Goal: Information Seeking & Learning: Learn about a topic

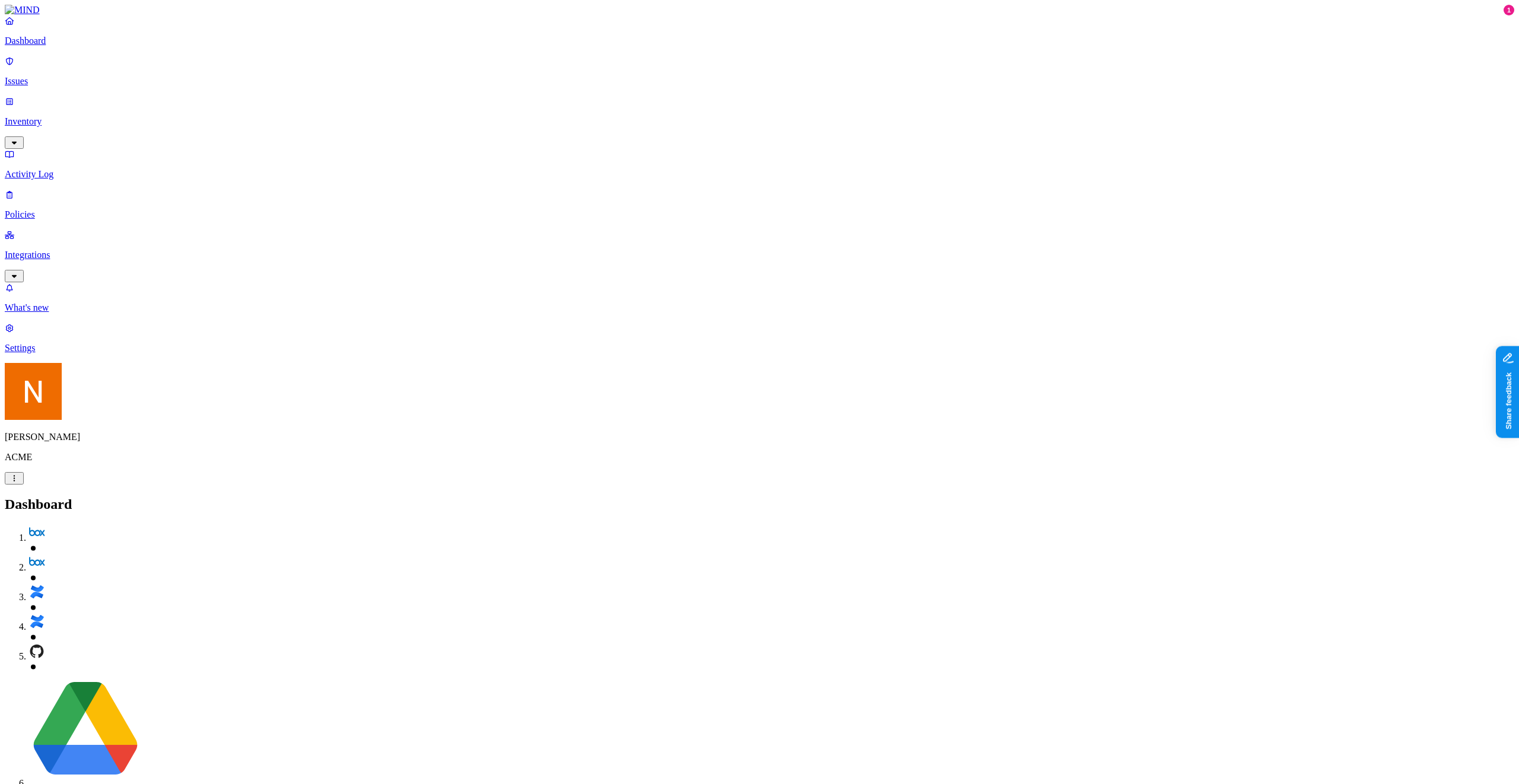
click at [61, 210] on p "Policies" at bounding box center [760, 215] width 1509 height 10
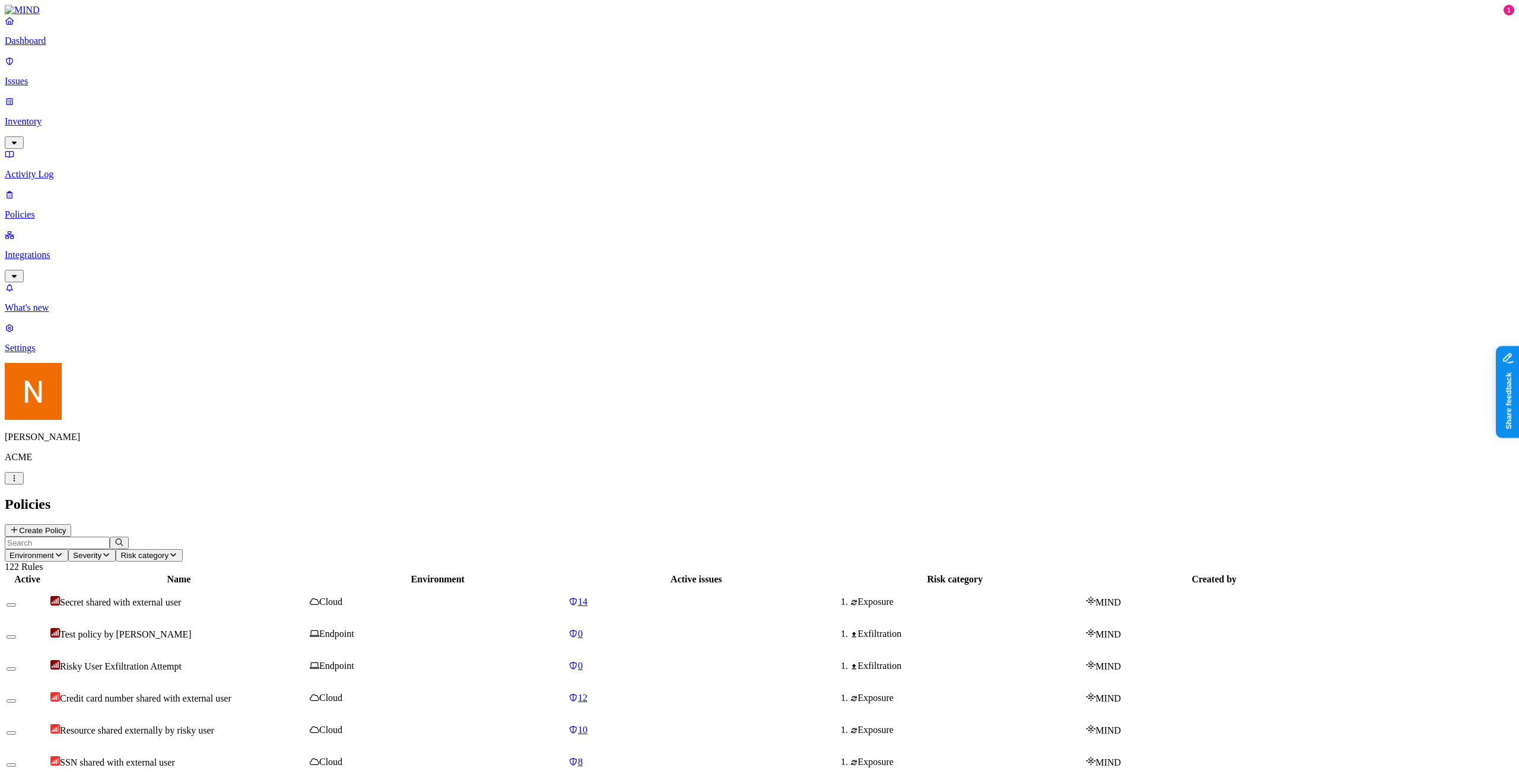
click at [54, 85] on div "Dashboard Issues Inventory Activity Log Policies Integrations" at bounding box center [760, 148] width 1509 height 267
click at [57, 77] on p "Issues" at bounding box center [760, 81] width 1509 height 10
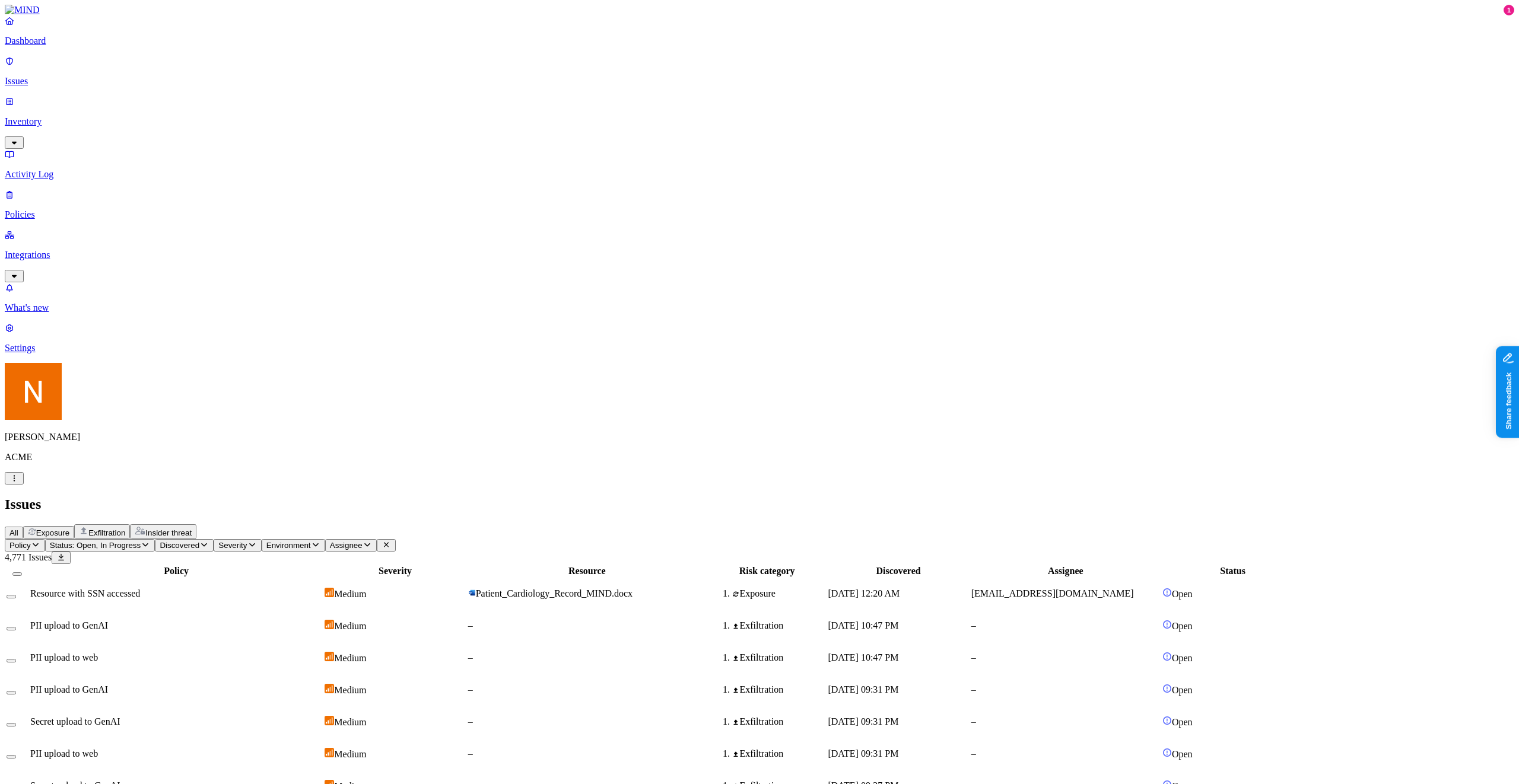
click at [91, 210] on p "Policies" at bounding box center [760, 215] width 1509 height 10
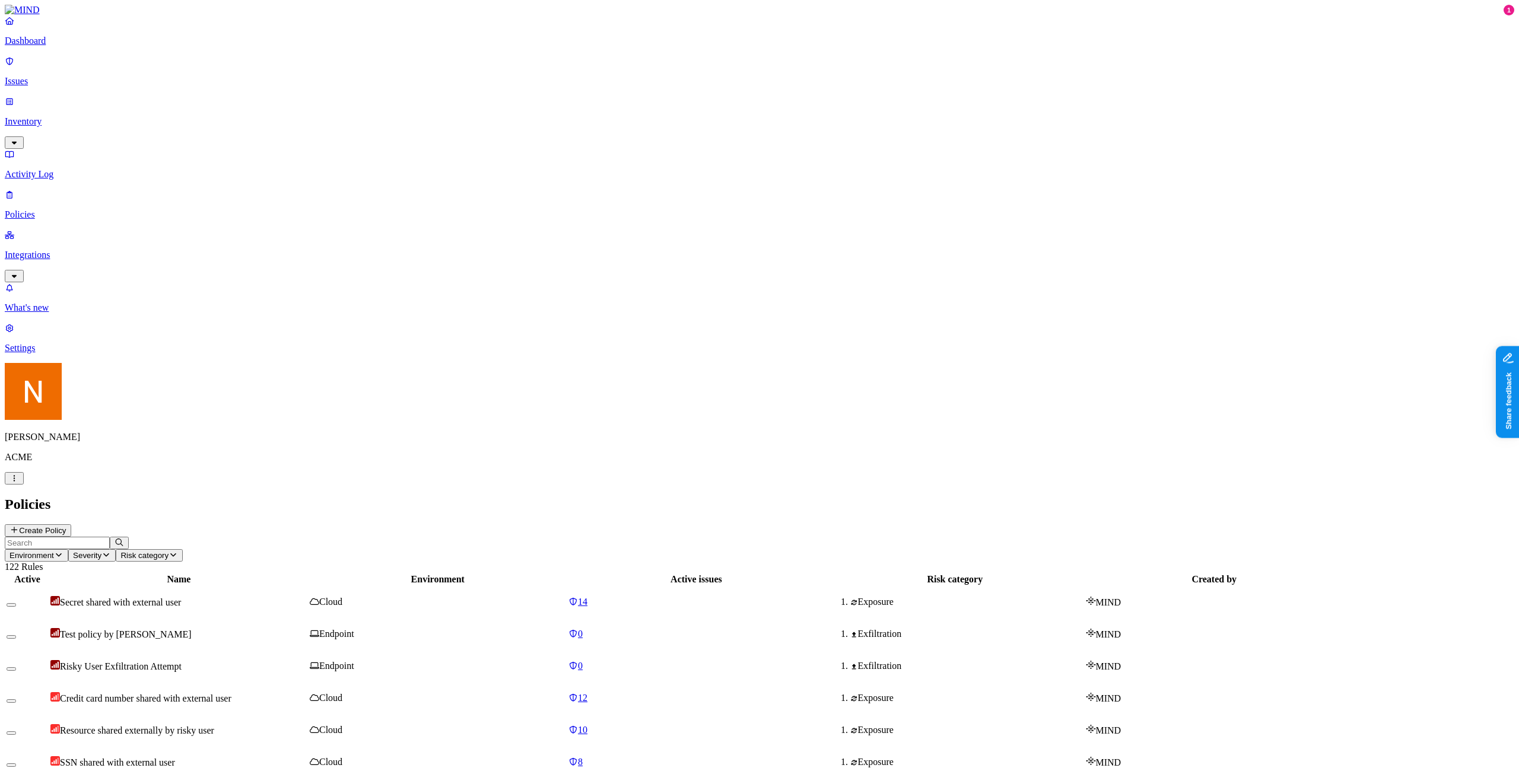
click at [50, 78] on p "Issues" at bounding box center [760, 81] width 1509 height 10
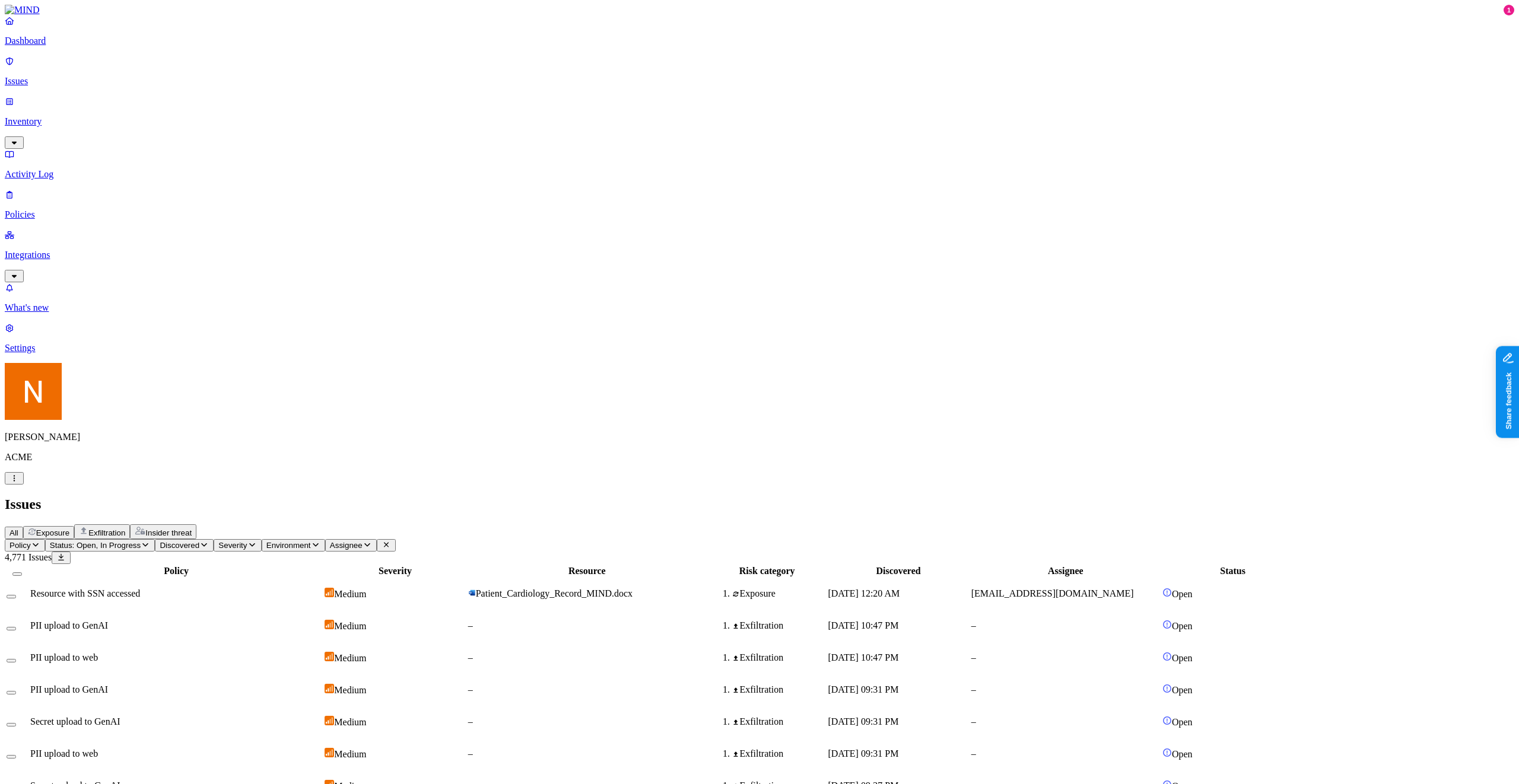
click at [285, 621] on div "PII upload to GenAI" at bounding box center [176, 625] width 292 height 10
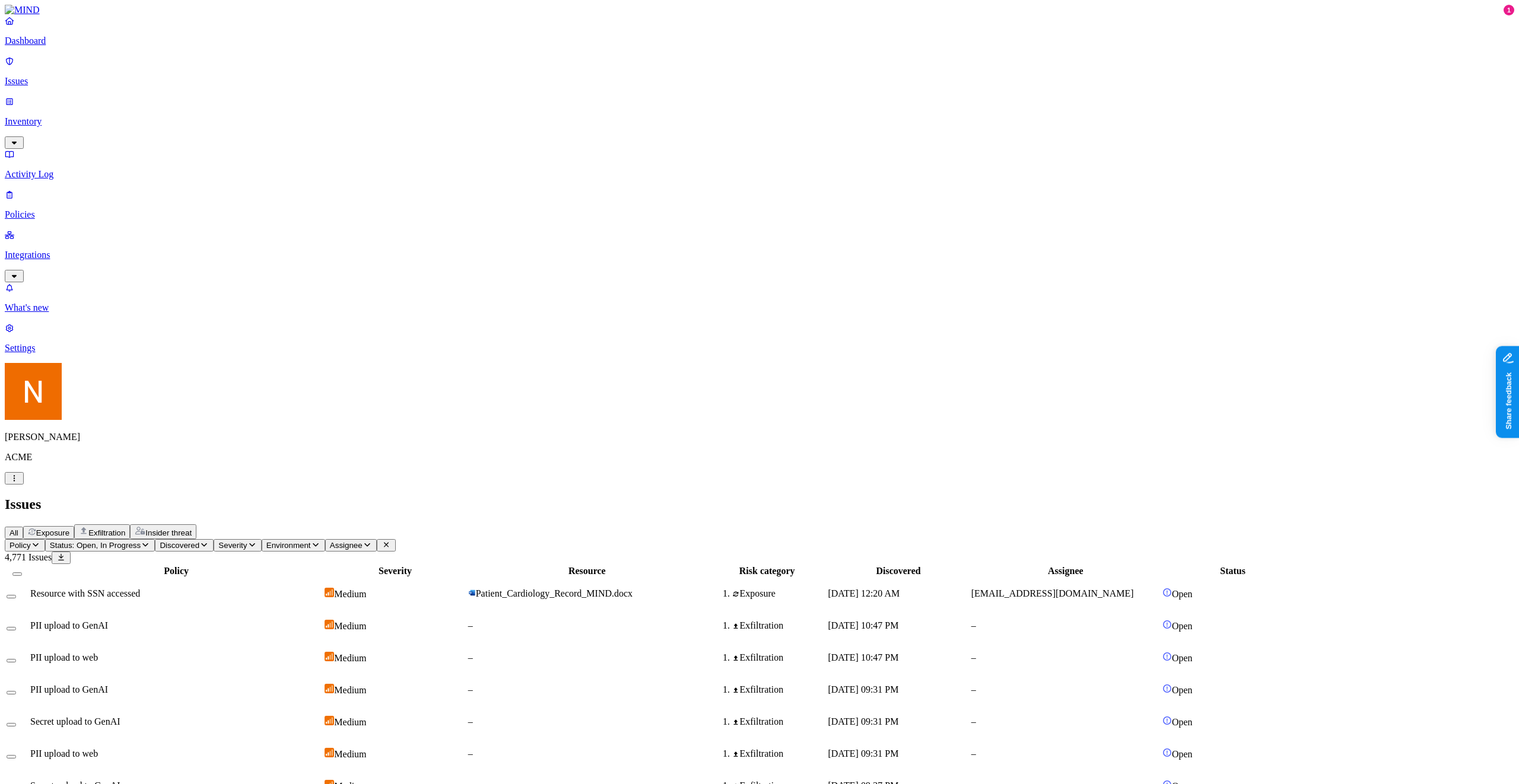
click at [82, 250] on p "Integrations" at bounding box center [760, 254] width 1509 height 10
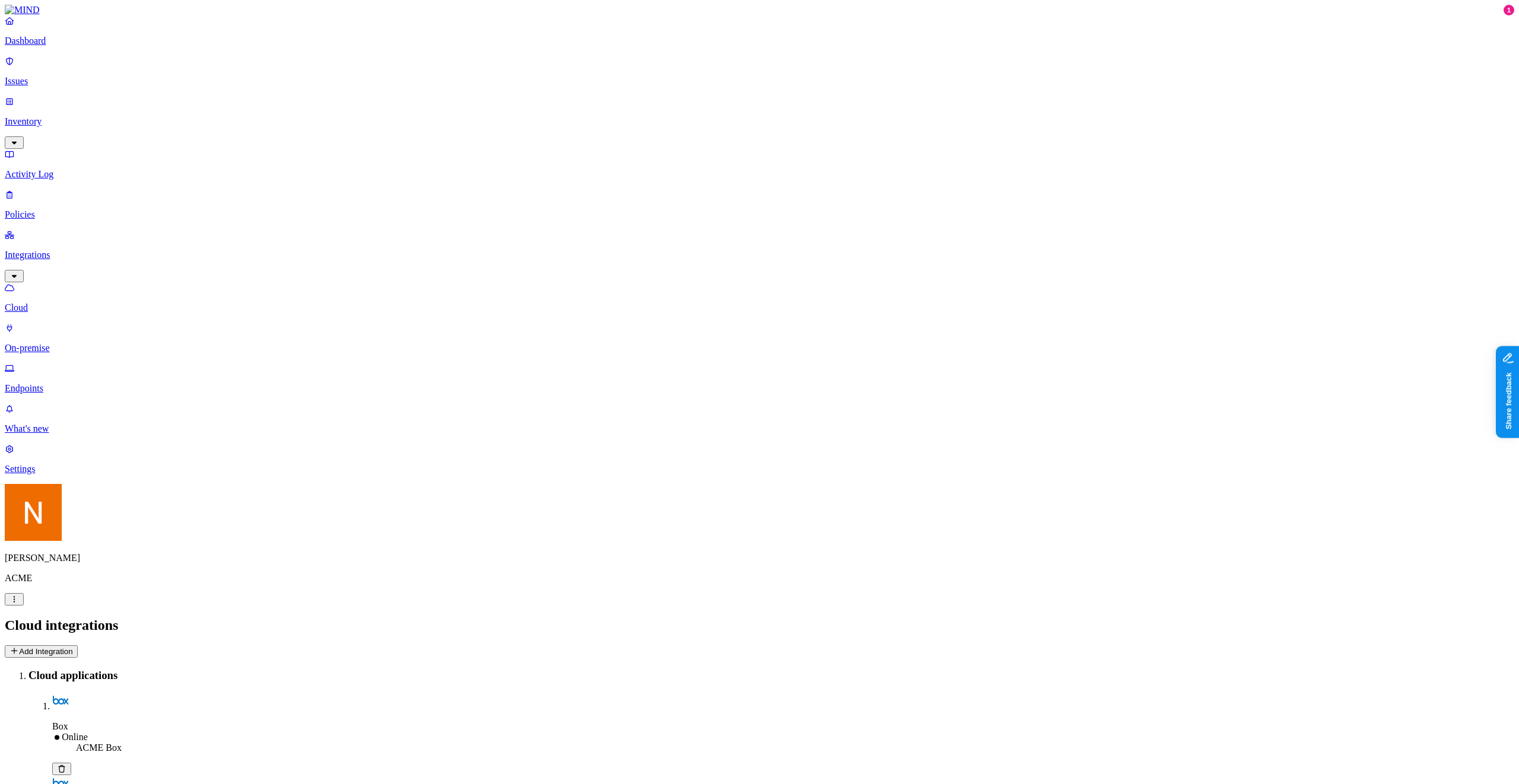
click at [94, 210] on p "Policies" at bounding box center [760, 215] width 1509 height 10
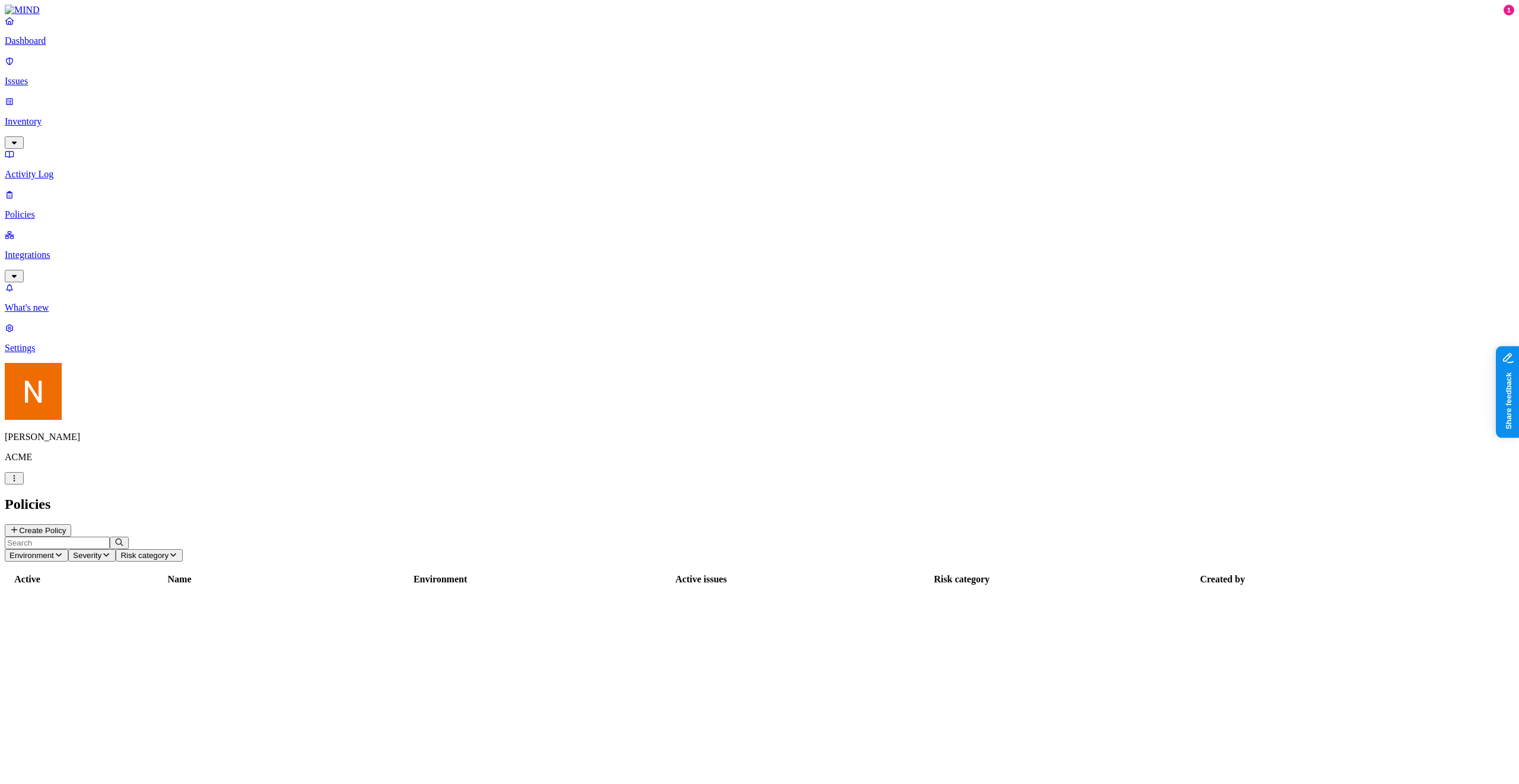
click at [92, 250] on p "Integrations" at bounding box center [760, 254] width 1509 height 10
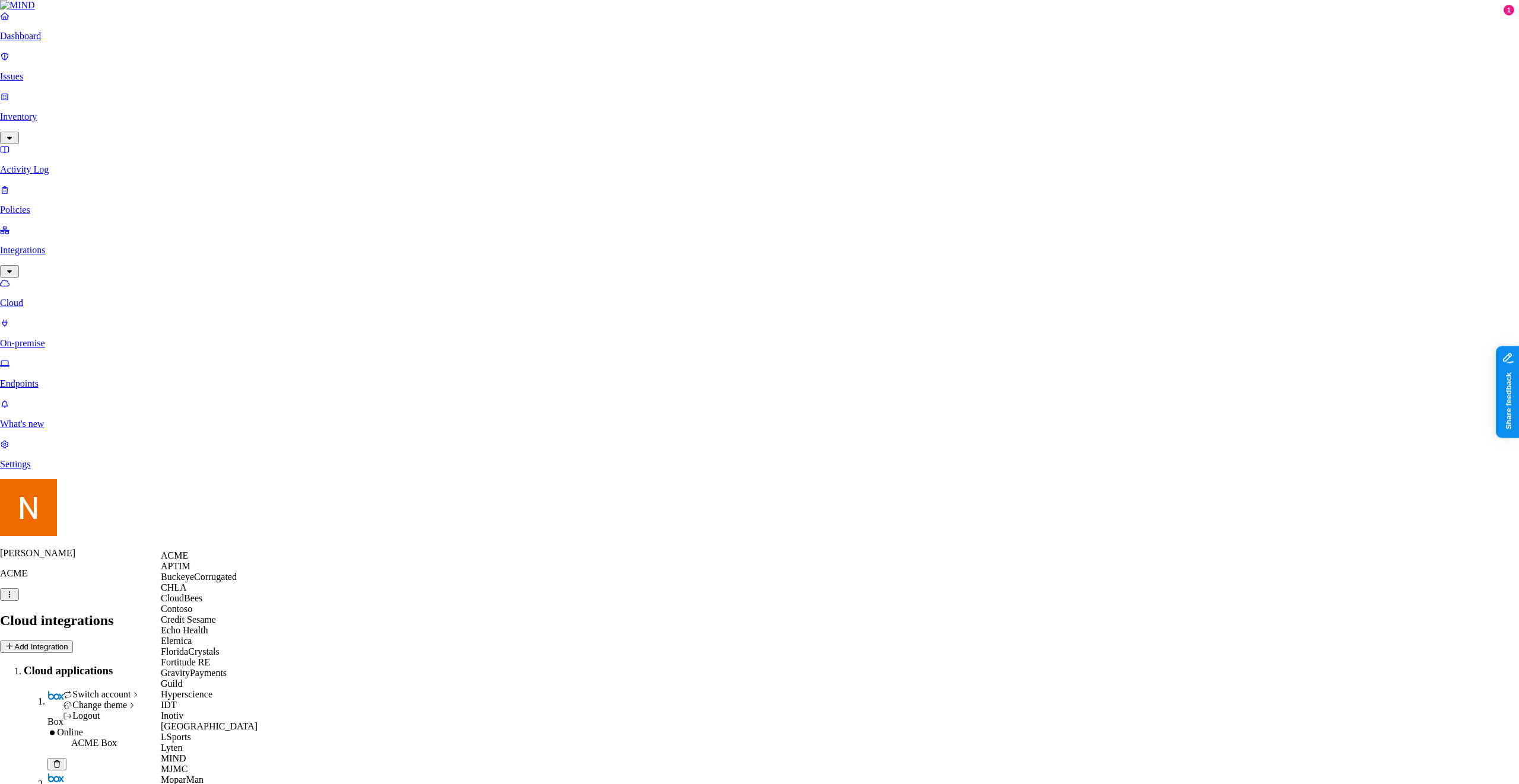
scroll to position [610, 0]
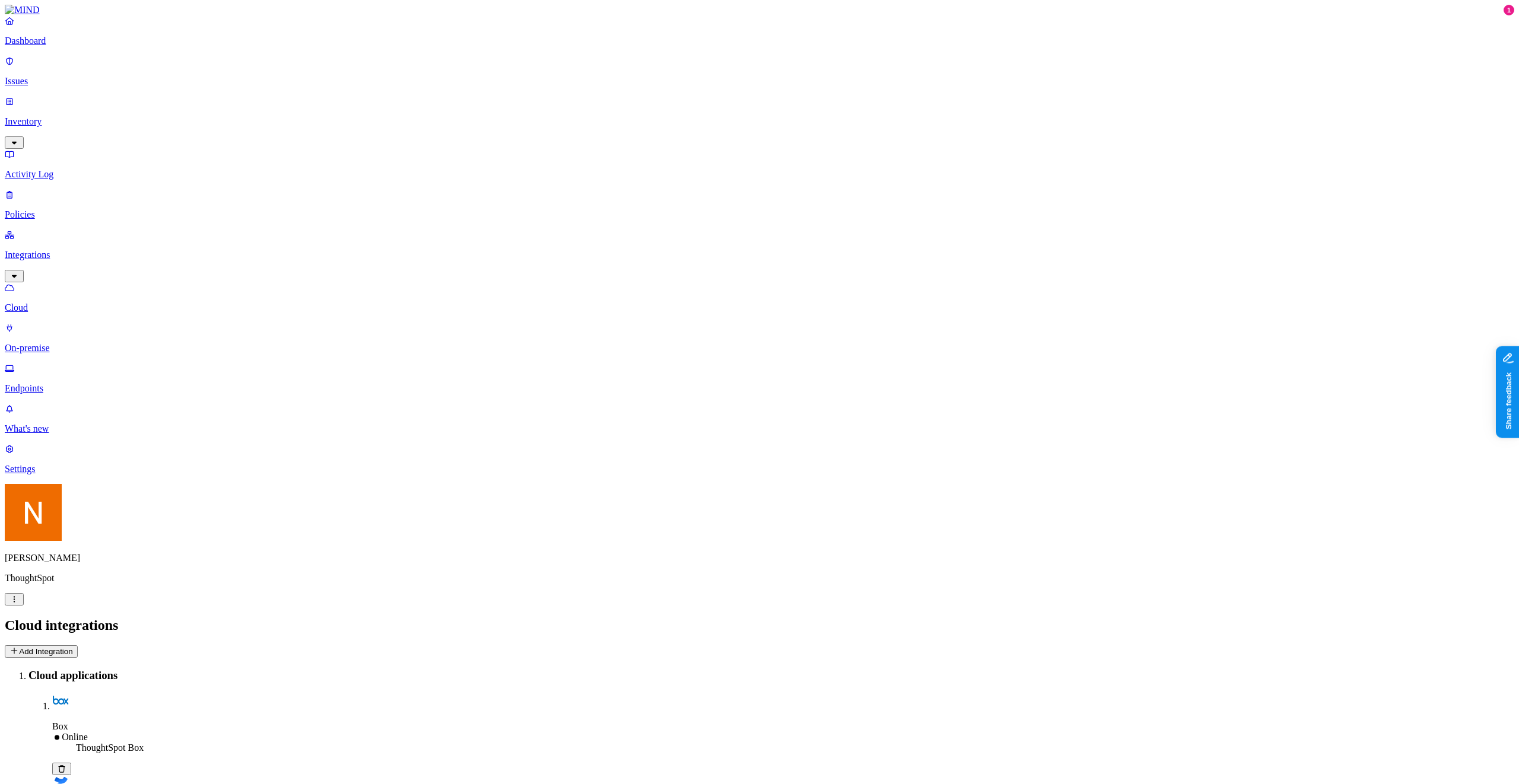
click at [71, 78] on p "Issues" at bounding box center [760, 81] width 1509 height 10
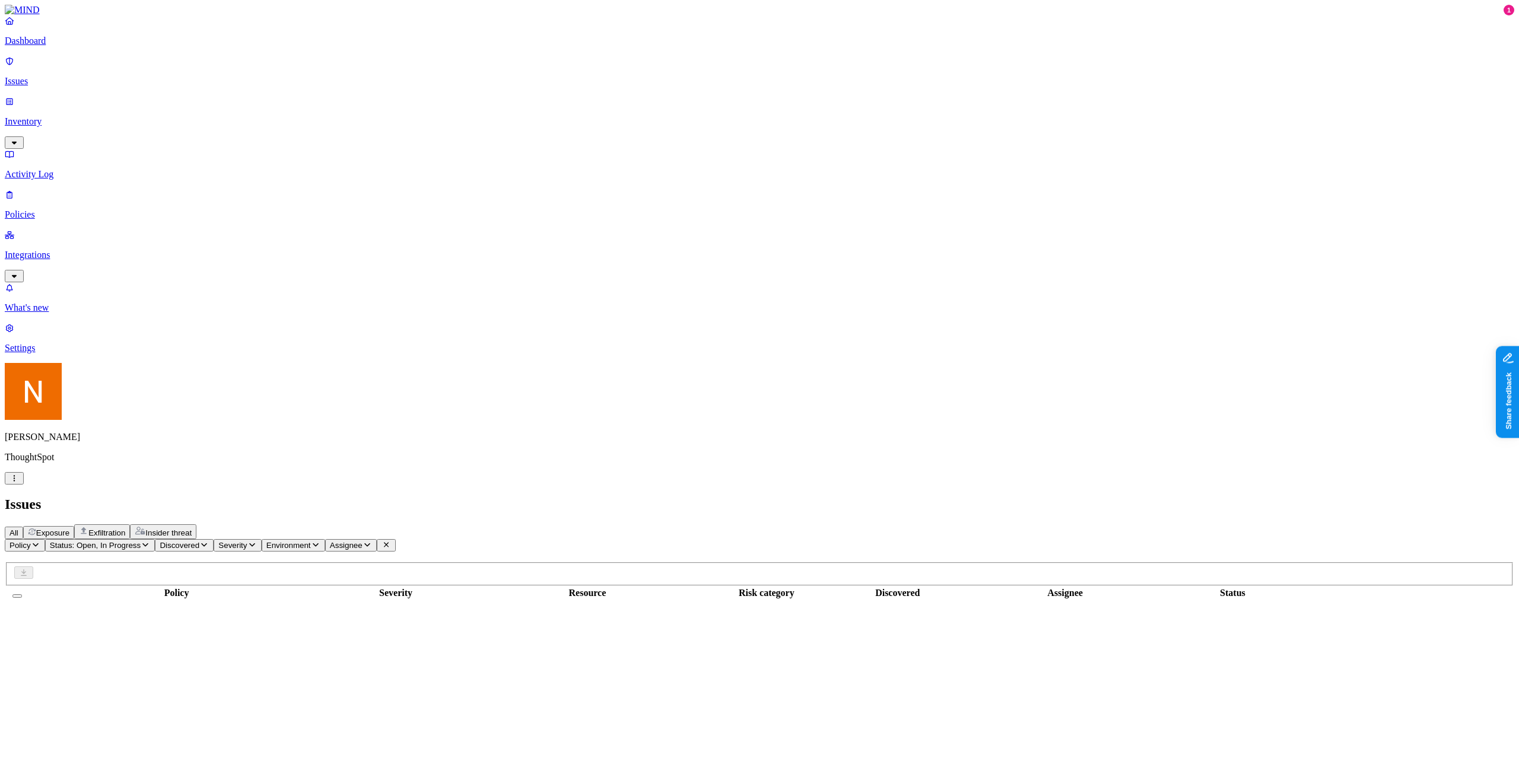
click at [63, 250] on p "Integrations" at bounding box center [760, 254] width 1509 height 10
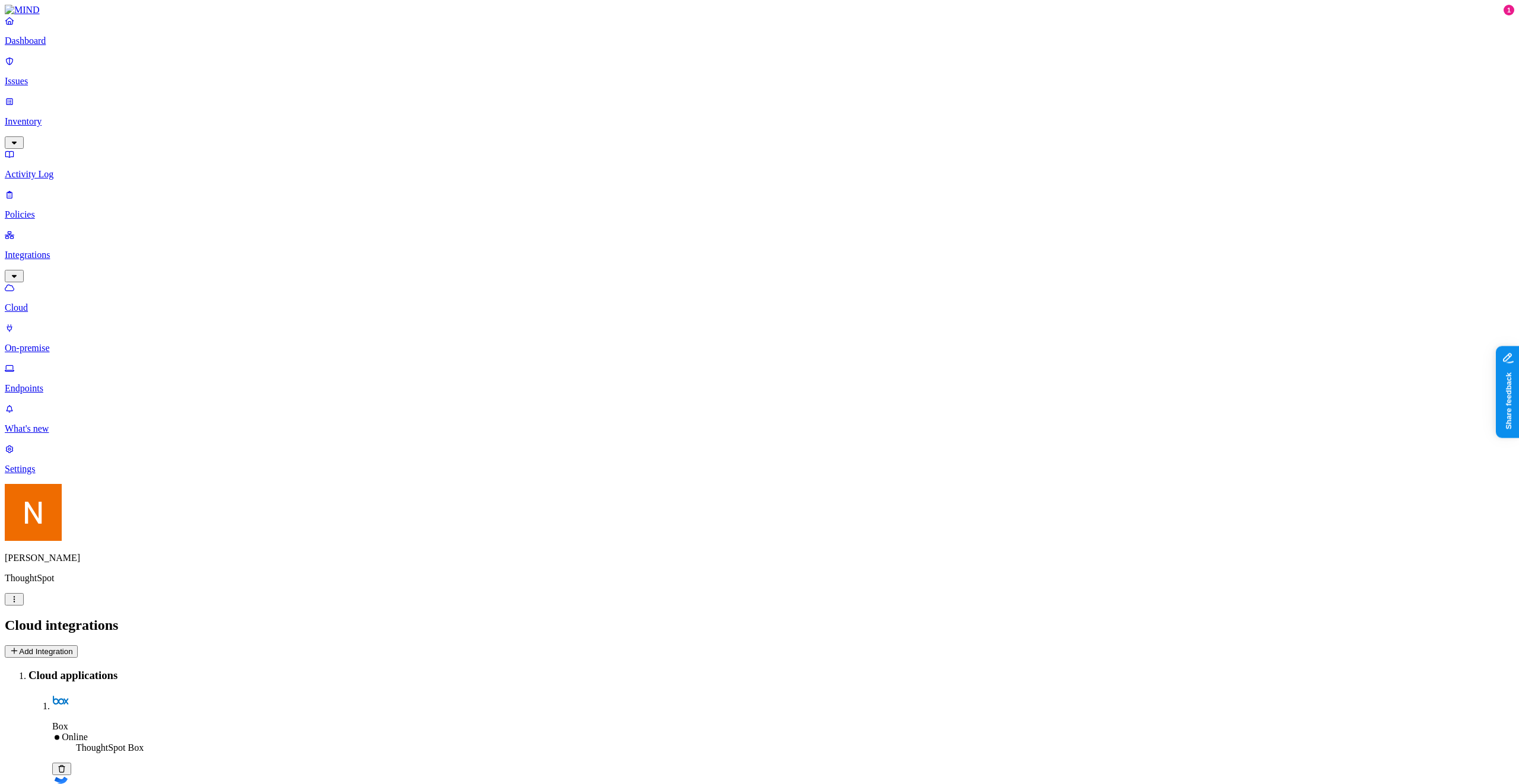
click at [61, 231] on nav "Dashboard Issues Inventory Activity Log Policies Integrations Cloud On-premise …" at bounding box center [760, 245] width 1509 height 459
click at [69, 384] on p "Endpoints" at bounding box center [760, 388] width 1509 height 10
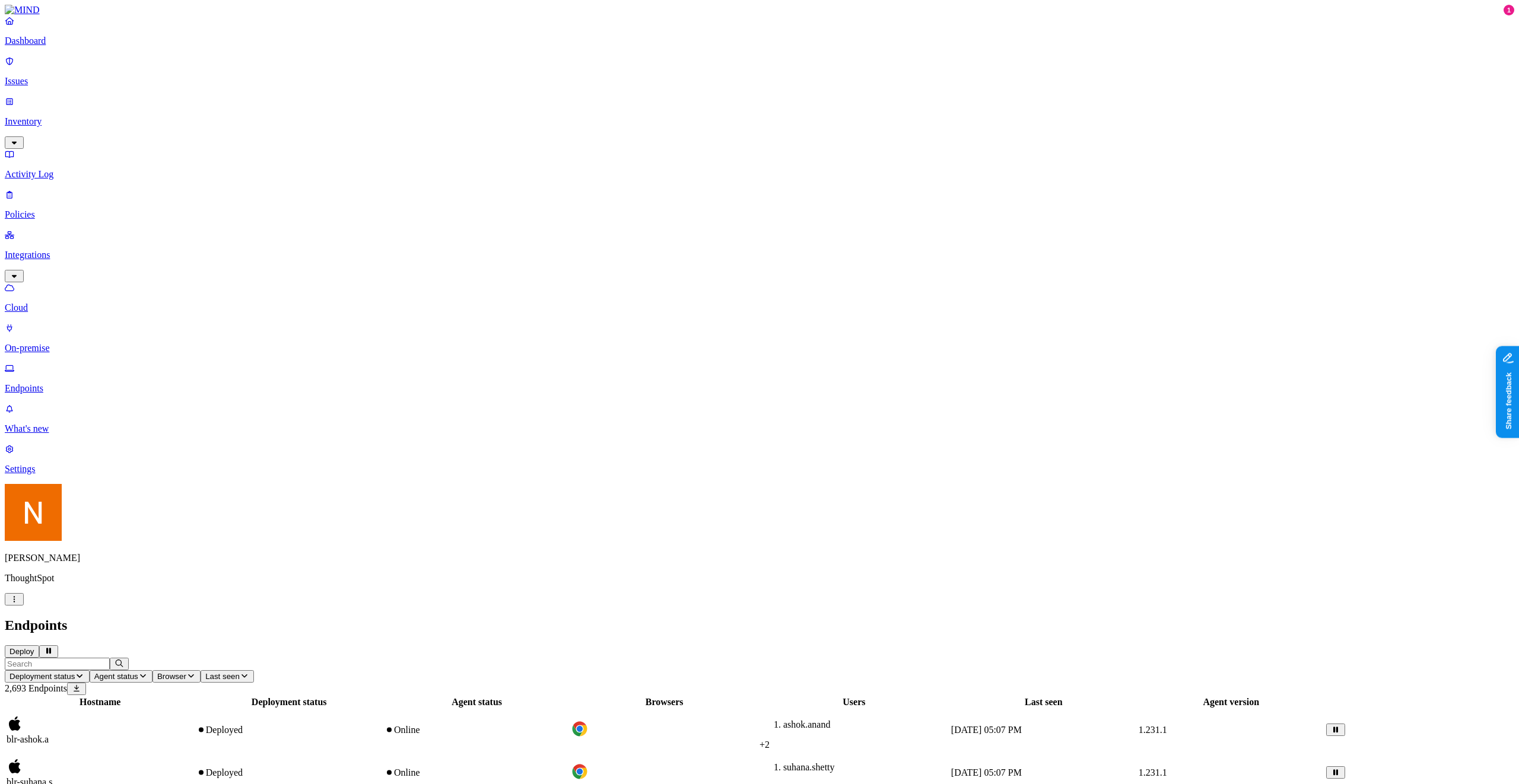
scroll to position [23, 0]
drag, startPoint x: 277, startPoint y: 212, endPoint x: 241, endPoint y: 213, distance: 36.0
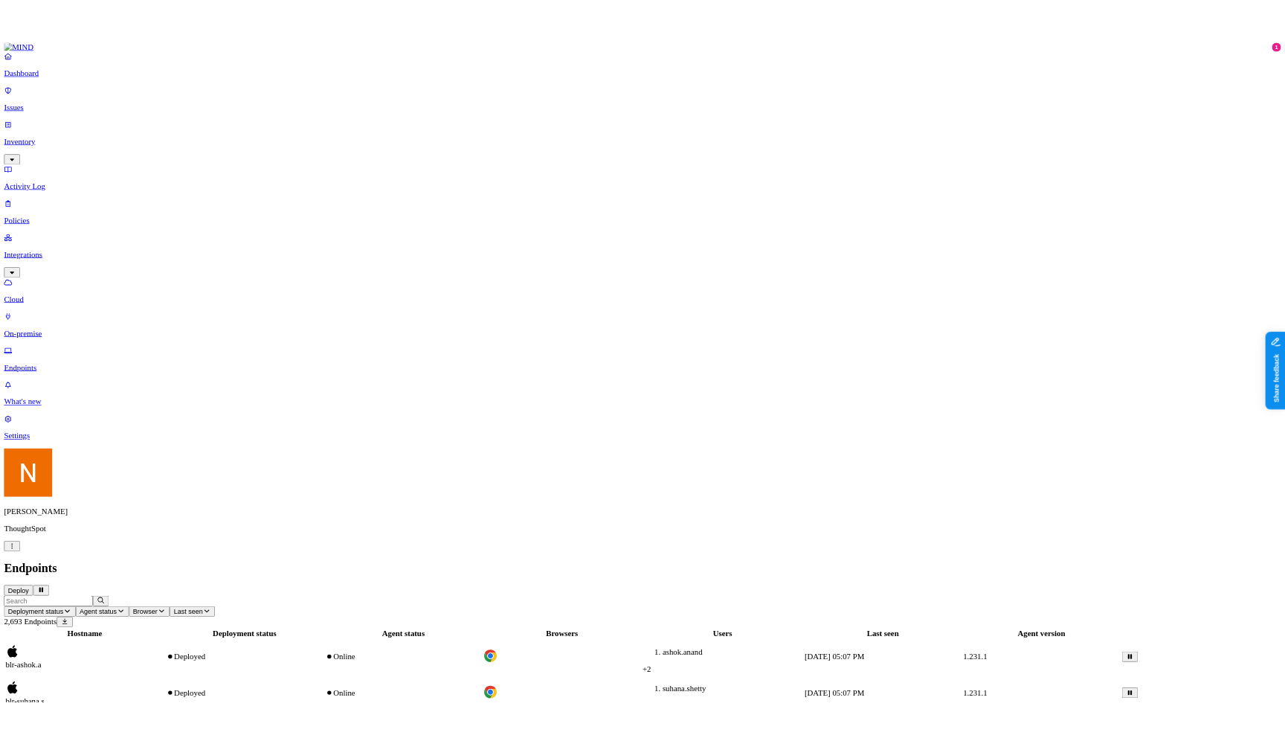
scroll to position [65, 0]
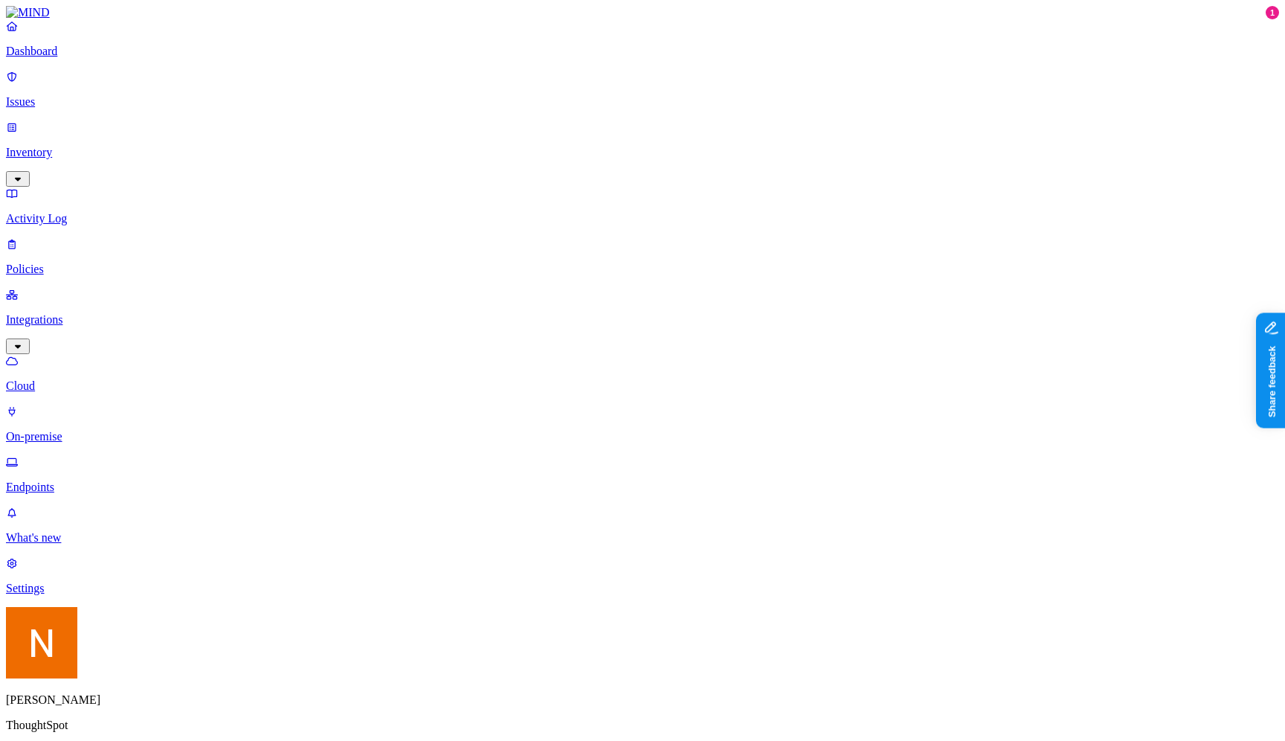
scroll to position [65, 0]
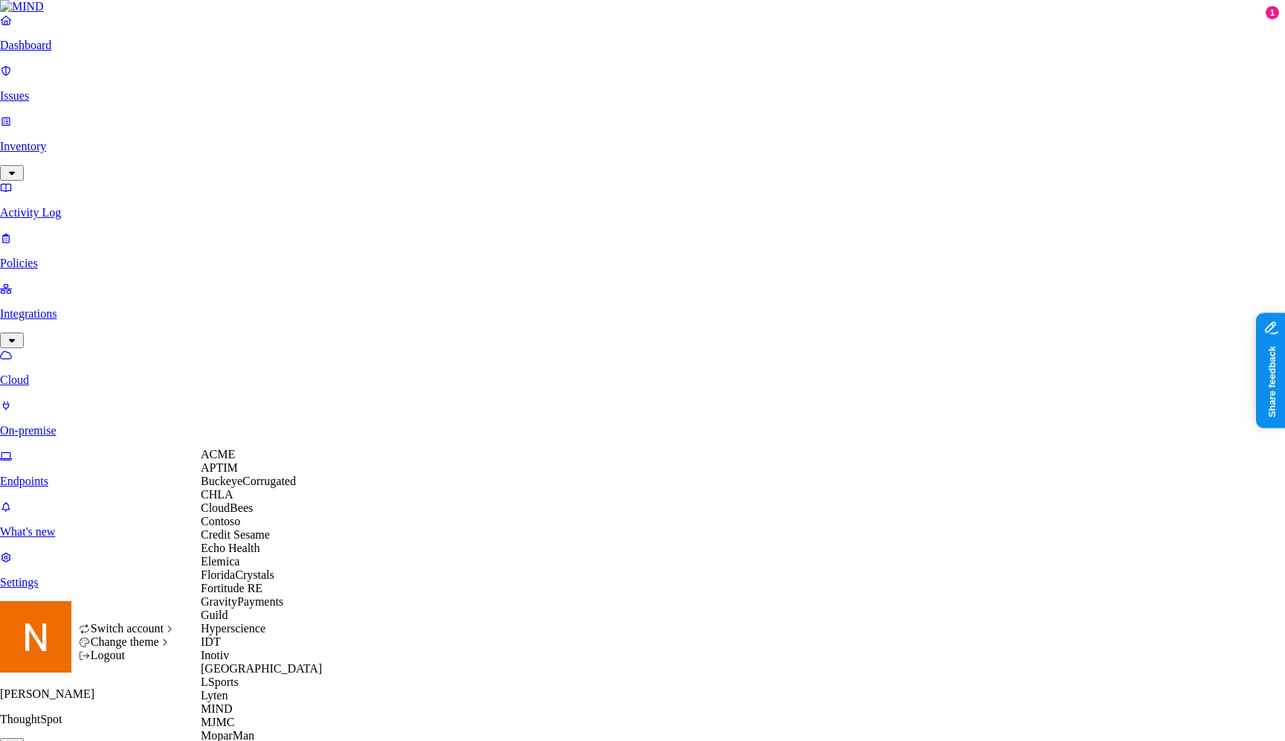
scroll to position [583, 0]
